Goal: Transaction & Acquisition: Purchase product/service

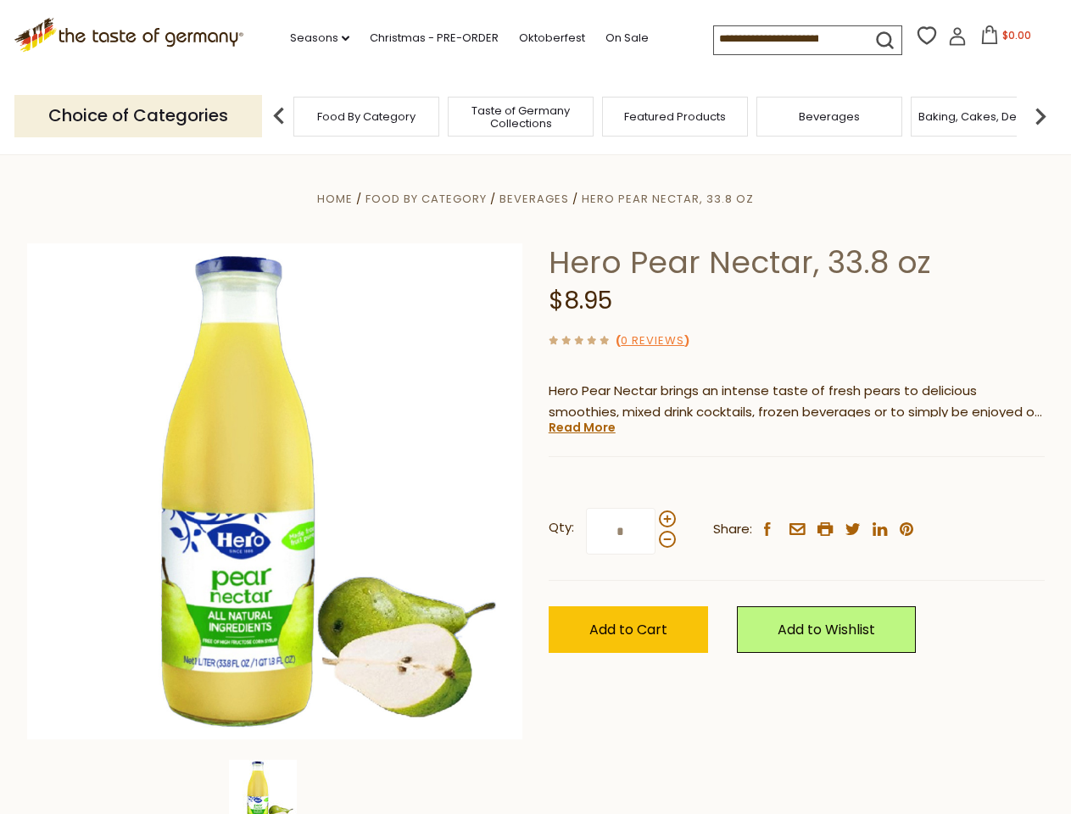
click at [535, 407] on div "Home Food By Category [GEOGRAPHIC_DATA] Hero Pear Nectar, 33.8 oz Hero Pear Nec…" at bounding box center [535, 514] width 1043 height 653
click at [313, 38] on link "Seasons dropdown_arrow" at bounding box center [319, 38] width 59 height 19
click at [787, 39] on input at bounding box center [785, 38] width 143 height 24
click at [1002, 40] on span "$0.00" at bounding box center [1016, 35] width 29 height 14
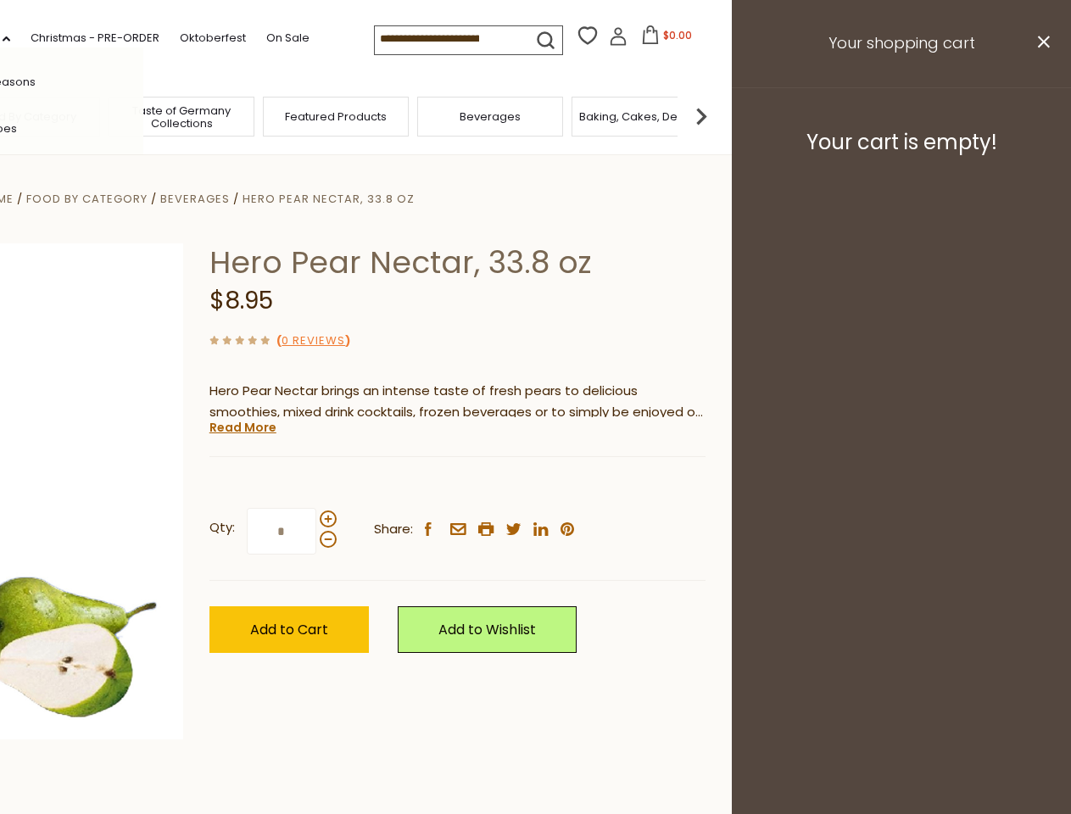
click at [143, 115] on div "All Seasons Recipes Game Day [DATE] [DATE] [DATE][PERSON_NAME] [DATE] Springfes…" at bounding box center [47, 406] width 192 height 719
click at [718, 115] on img at bounding box center [701, 116] width 34 height 34
click at [535, 484] on div "Home Food By Category [GEOGRAPHIC_DATA] Hero Pear Nectar, 33.8 oz Hero Pear Nec…" at bounding box center [196, 514] width 1043 height 653
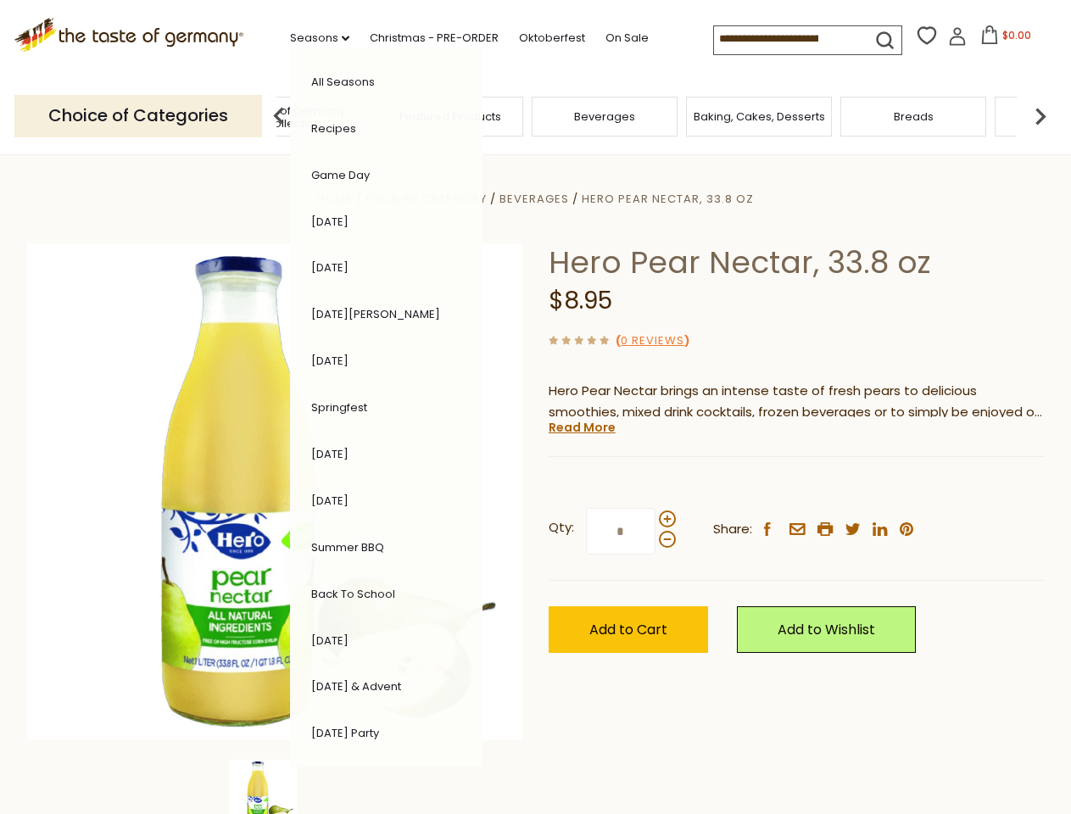
click at [275, 787] on img at bounding box center [263, 793] width 68 height 68
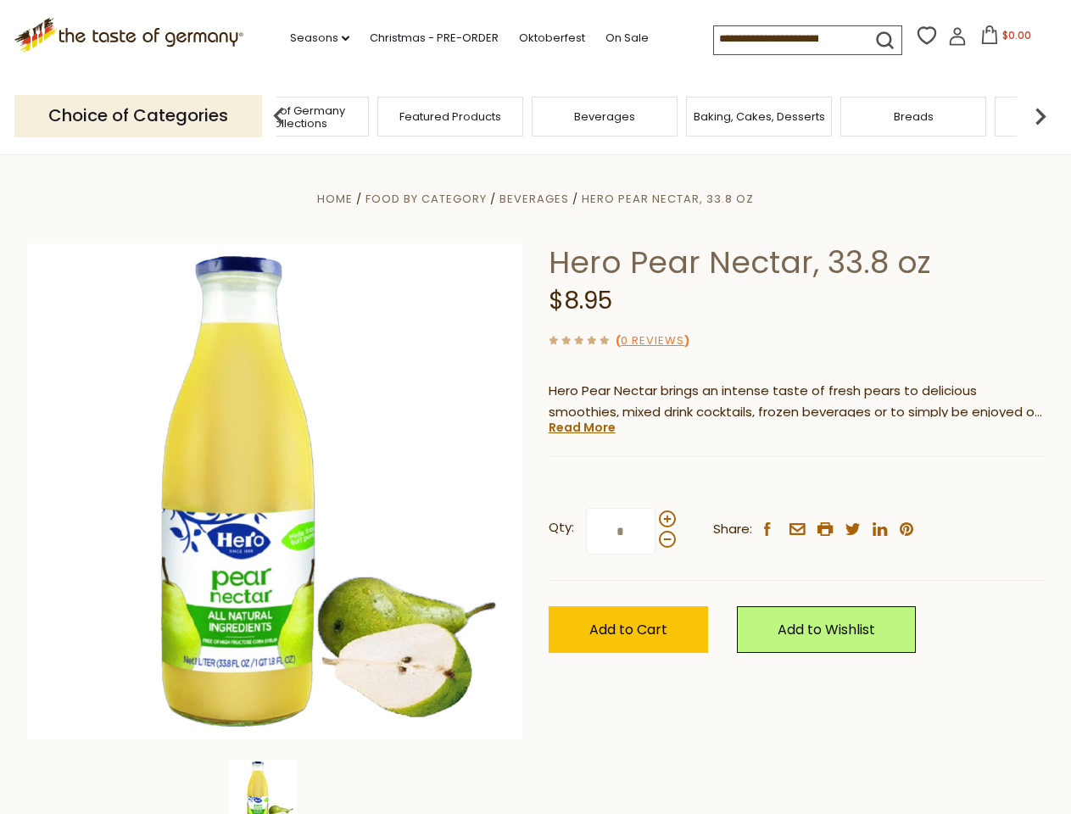
click at [275, 787] on img at bounding box center [263, 793] width 68 height 68
click at [581, 427] on link "Read More" at bounding box center [581, 427] width 67 height 17
